Goal: Information Seeking & Learning: Learn about a topic

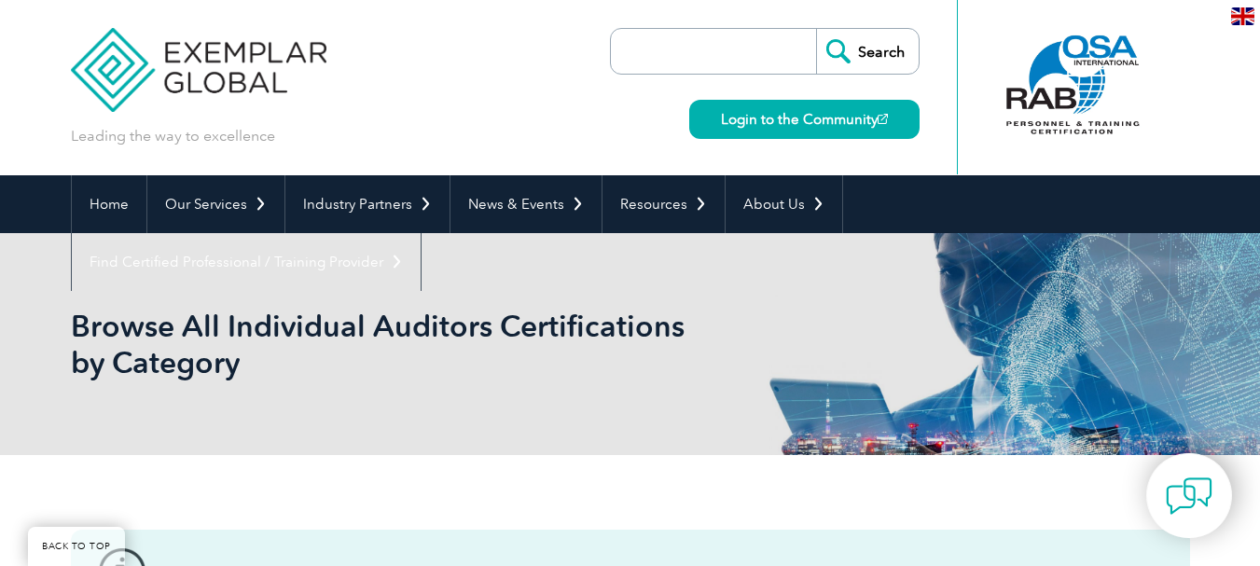
scroll to position [387, 0]
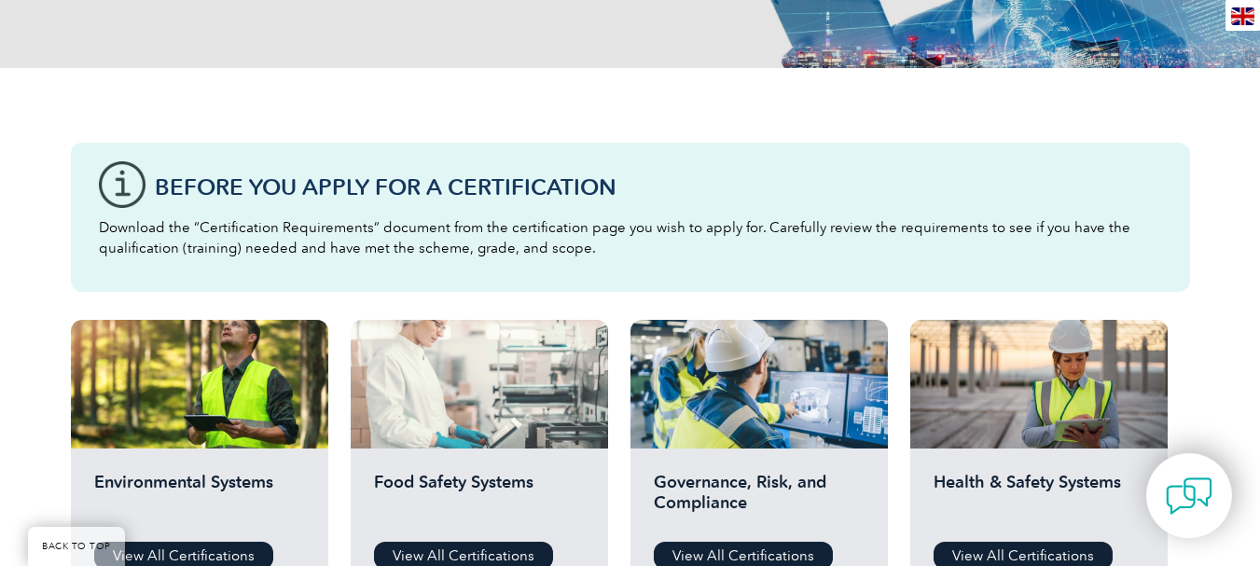
click at [443, 377] on div at bounding box center [479, 384] width 257 height 129
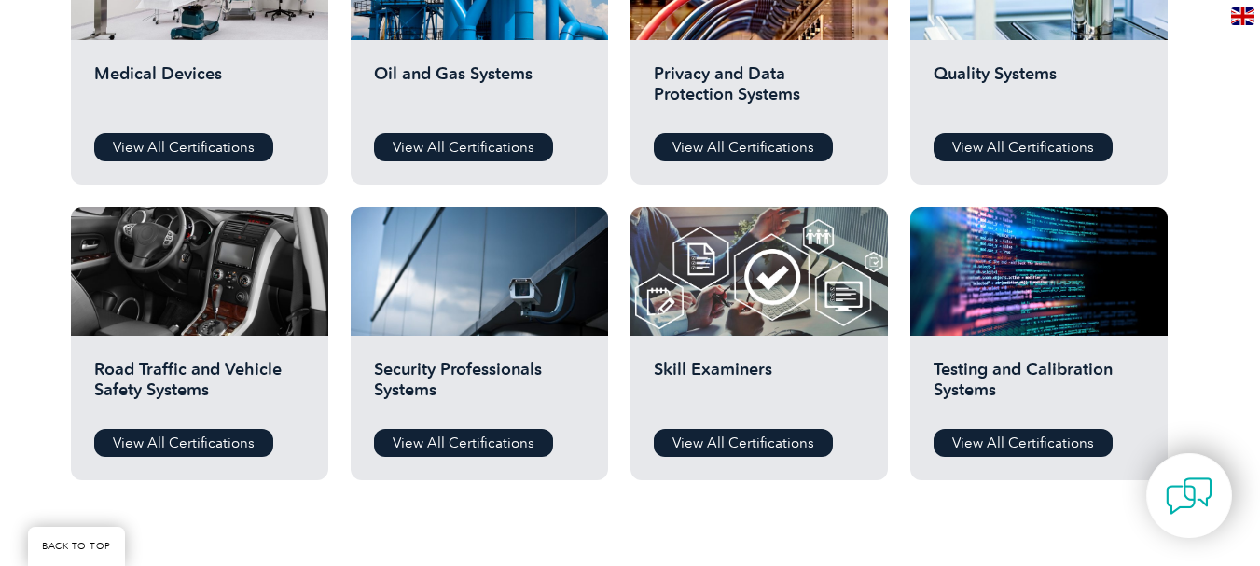
scroll to position [1392, 0]
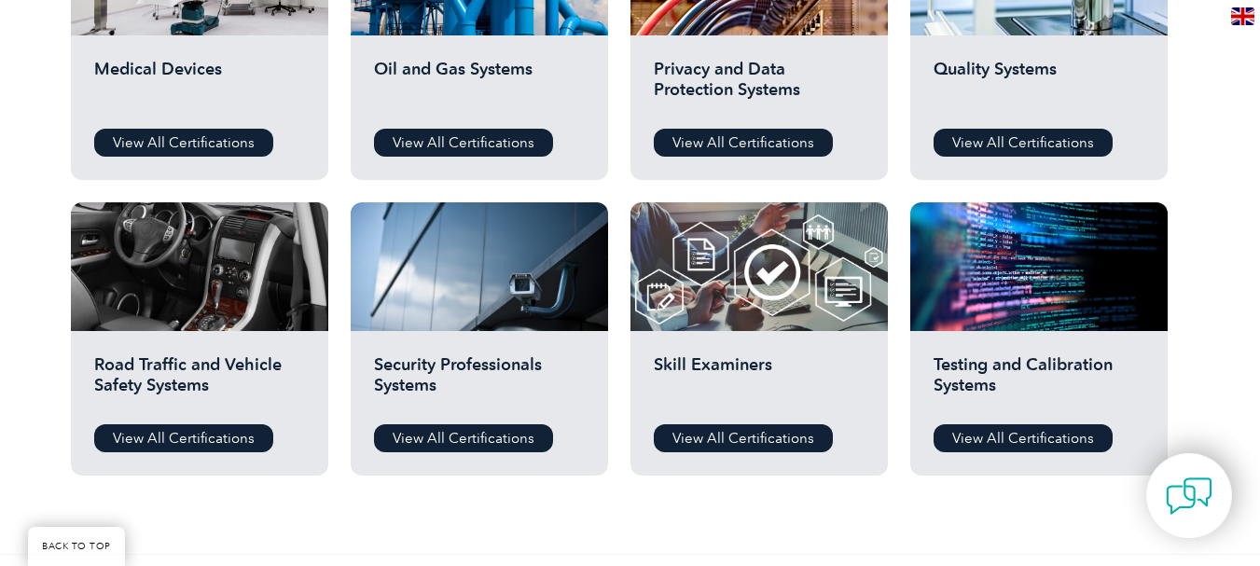
click at [1063, 88] on h2 "Quality Systems" at bounding box center [1039, 87] width 211 height 56
click at [1073, 131] on link "View All Certifications" at bounding box center [1023, 143] width 179 height 28
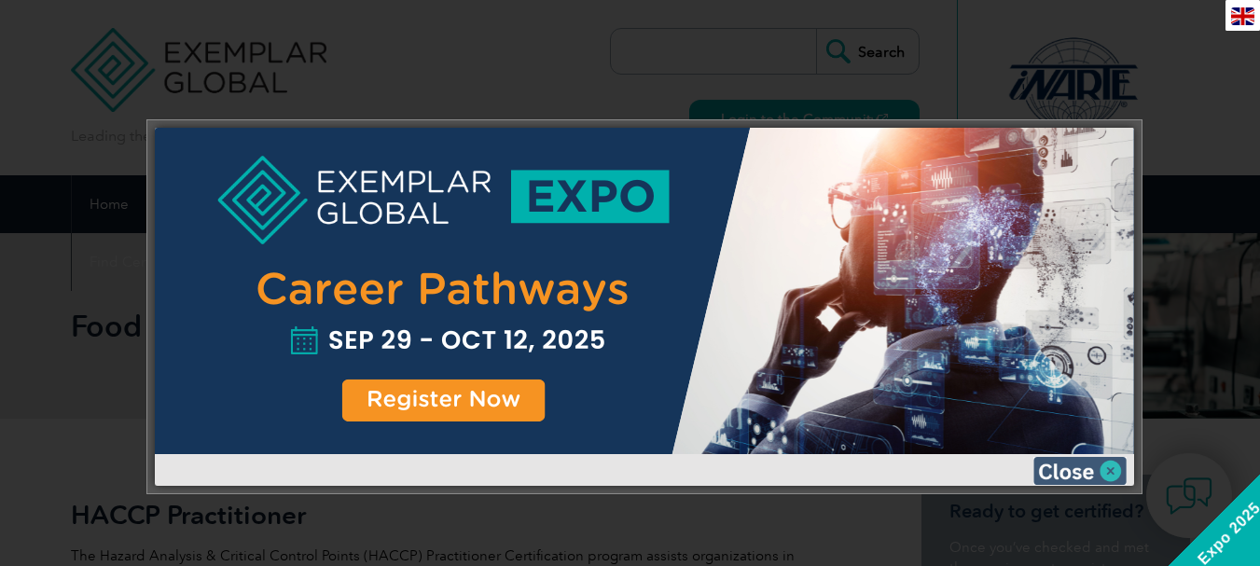
click at [1115, 468] on img at bounding box center [1080, 471] width 93 height 28
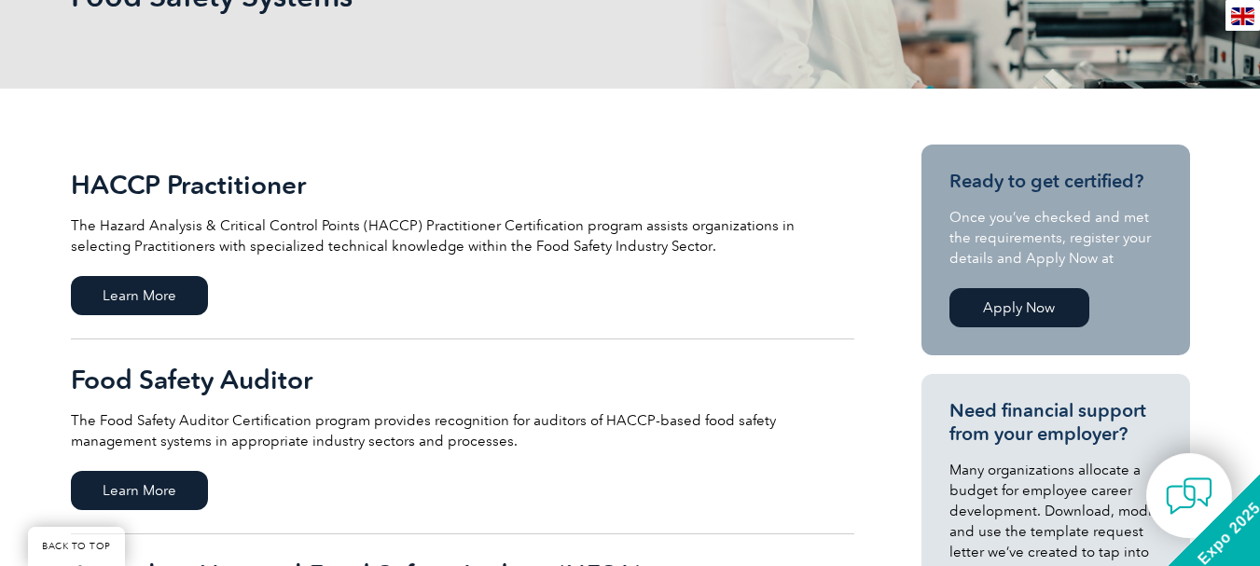
scroll to position [202, 0]
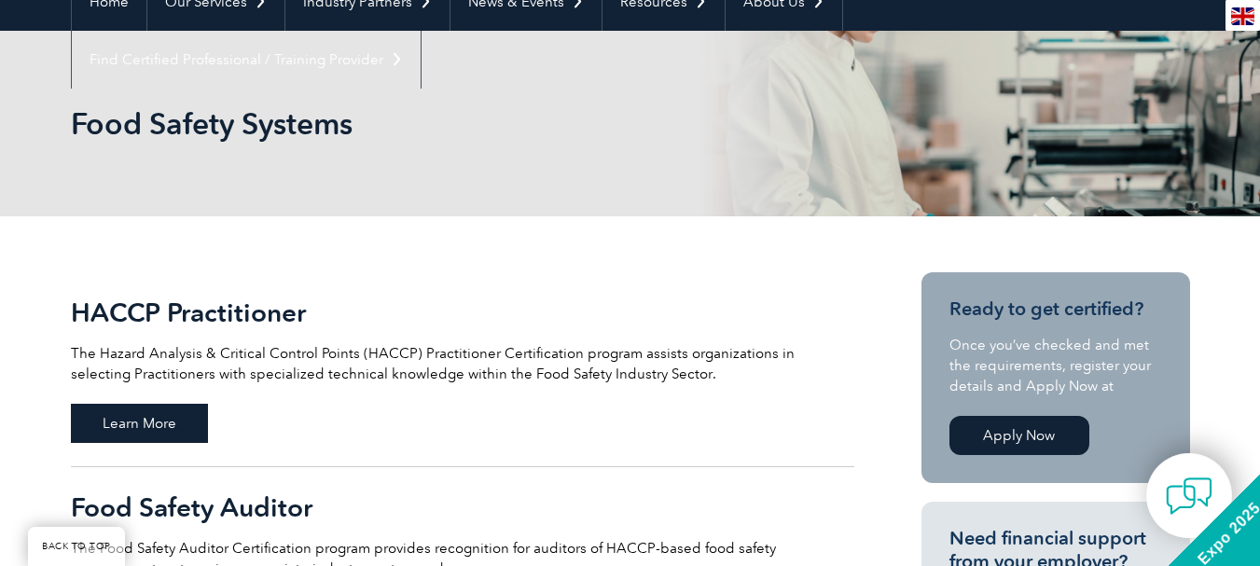
click at [175, 415] on span "Learn More" at bounding box center [139, 423] width 137 height 39
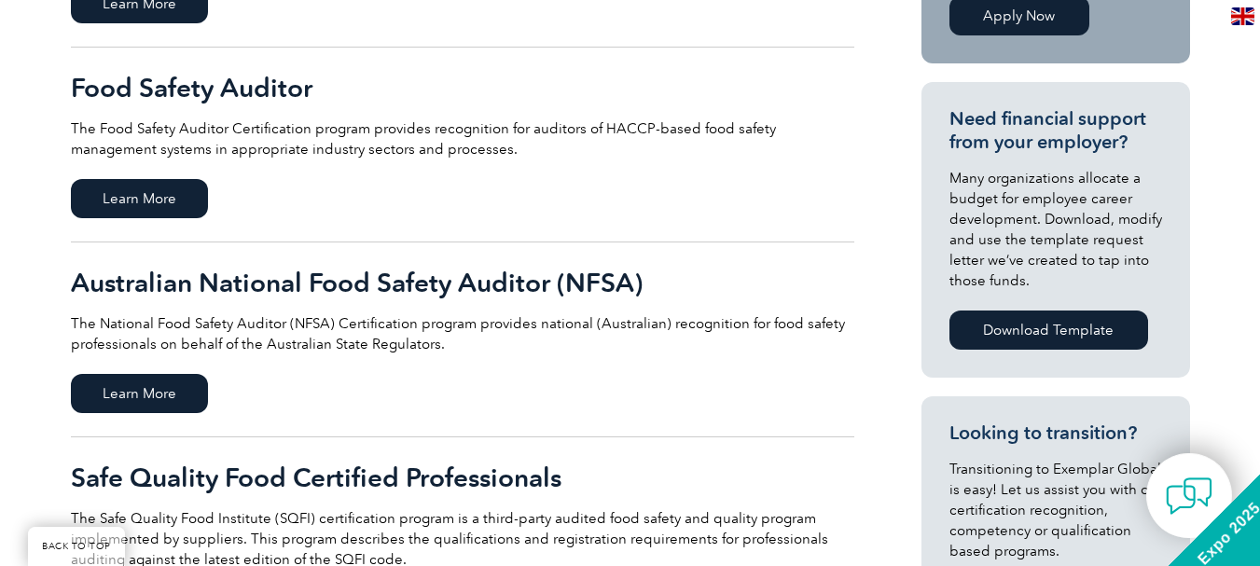
scroll to position [635, 0]
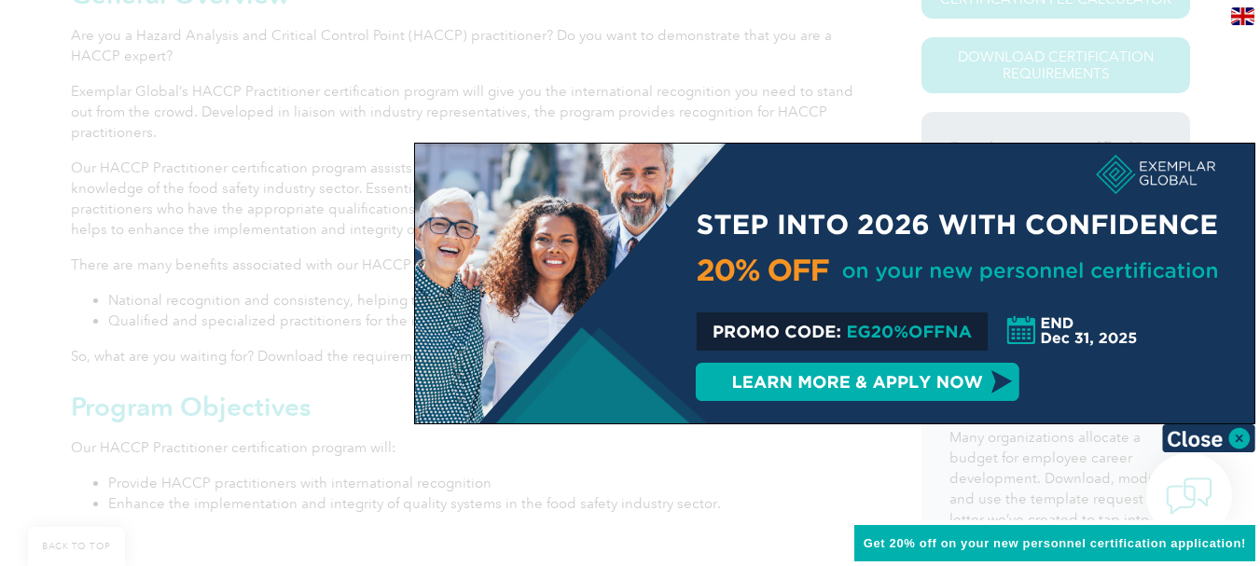
scroll to position [991, 0]
